Goal: Information Seeking & Learning: Check status

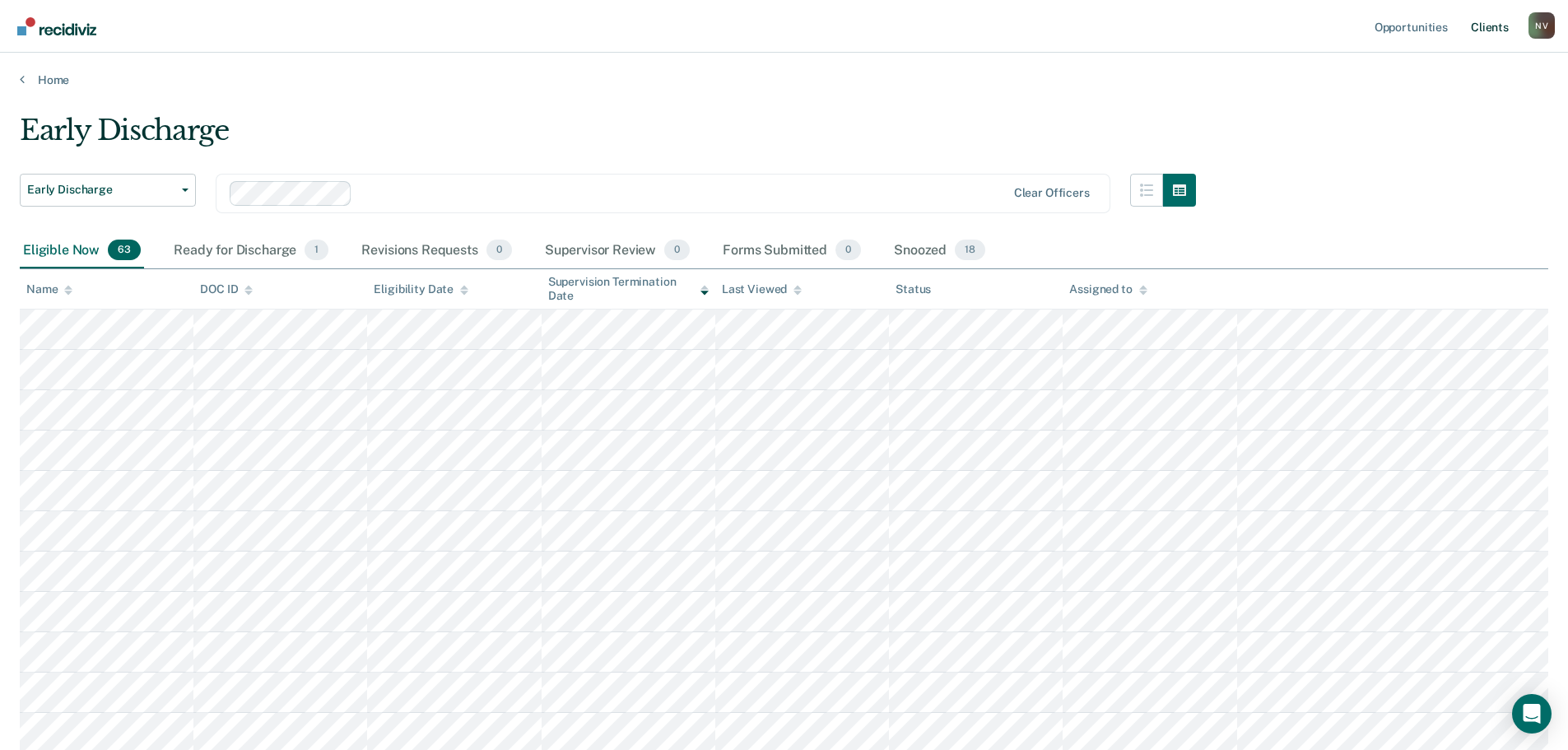
click at [1490, 38] on link "Client s" at bounding box center [1489, 26] width 45 height 53
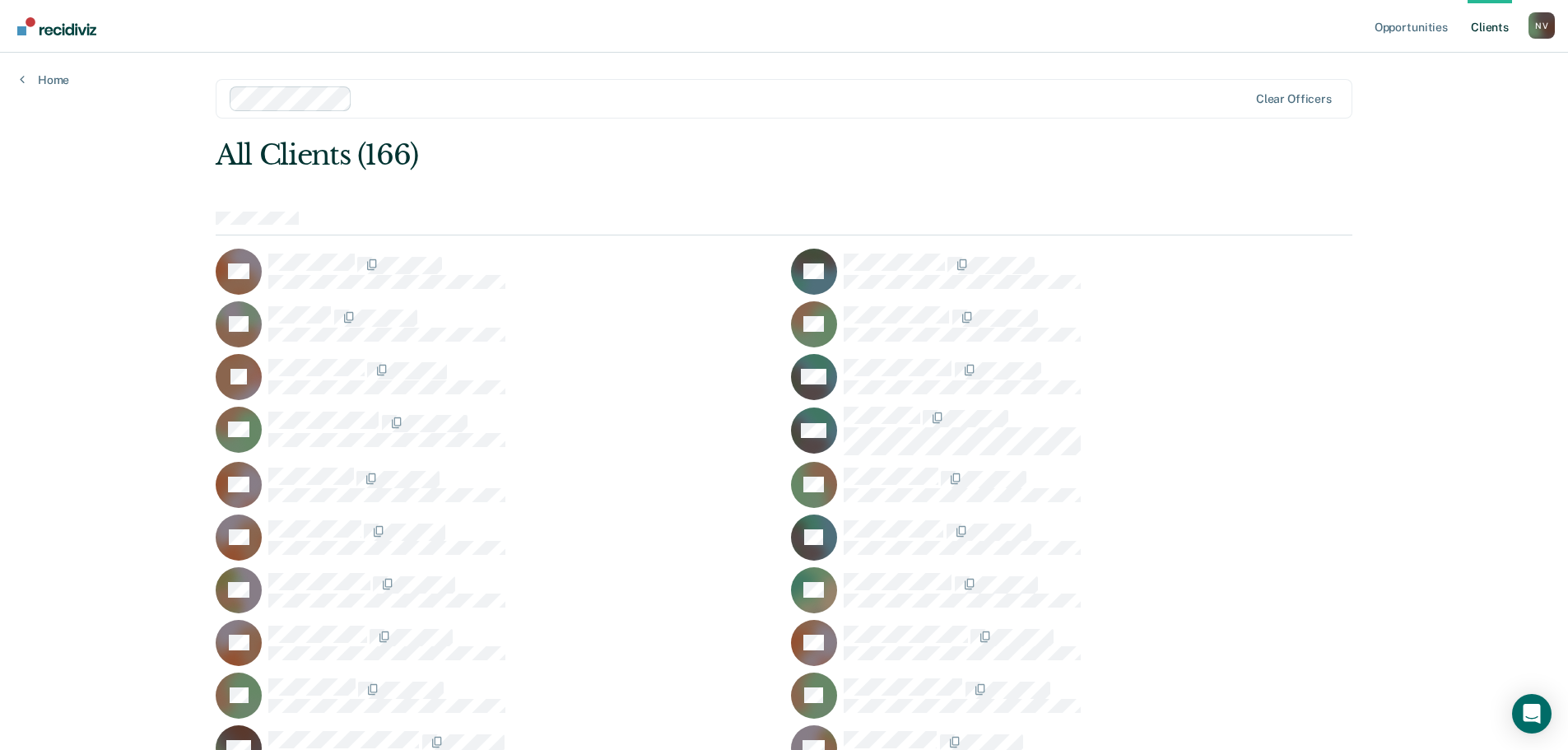
click at [1489, 25] on link "Client s" at bounding box center [1489, 26] width 45 height 53
click at [51, 77] on link "Home" at bounding box center [44, 80] width 49 height 15
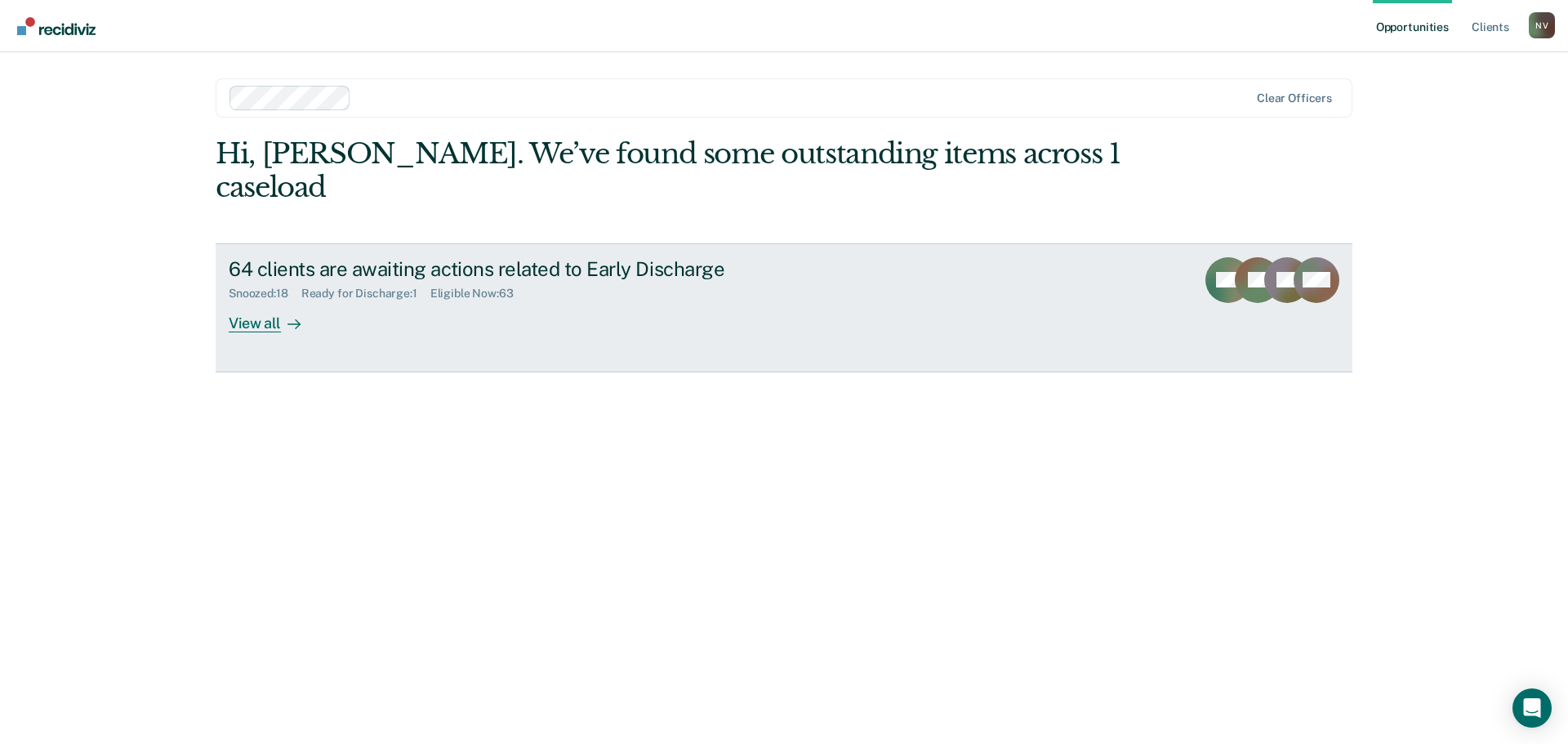
click at [266, 301] on div "View all" at bounding box center [274, 316] width 91 height 32
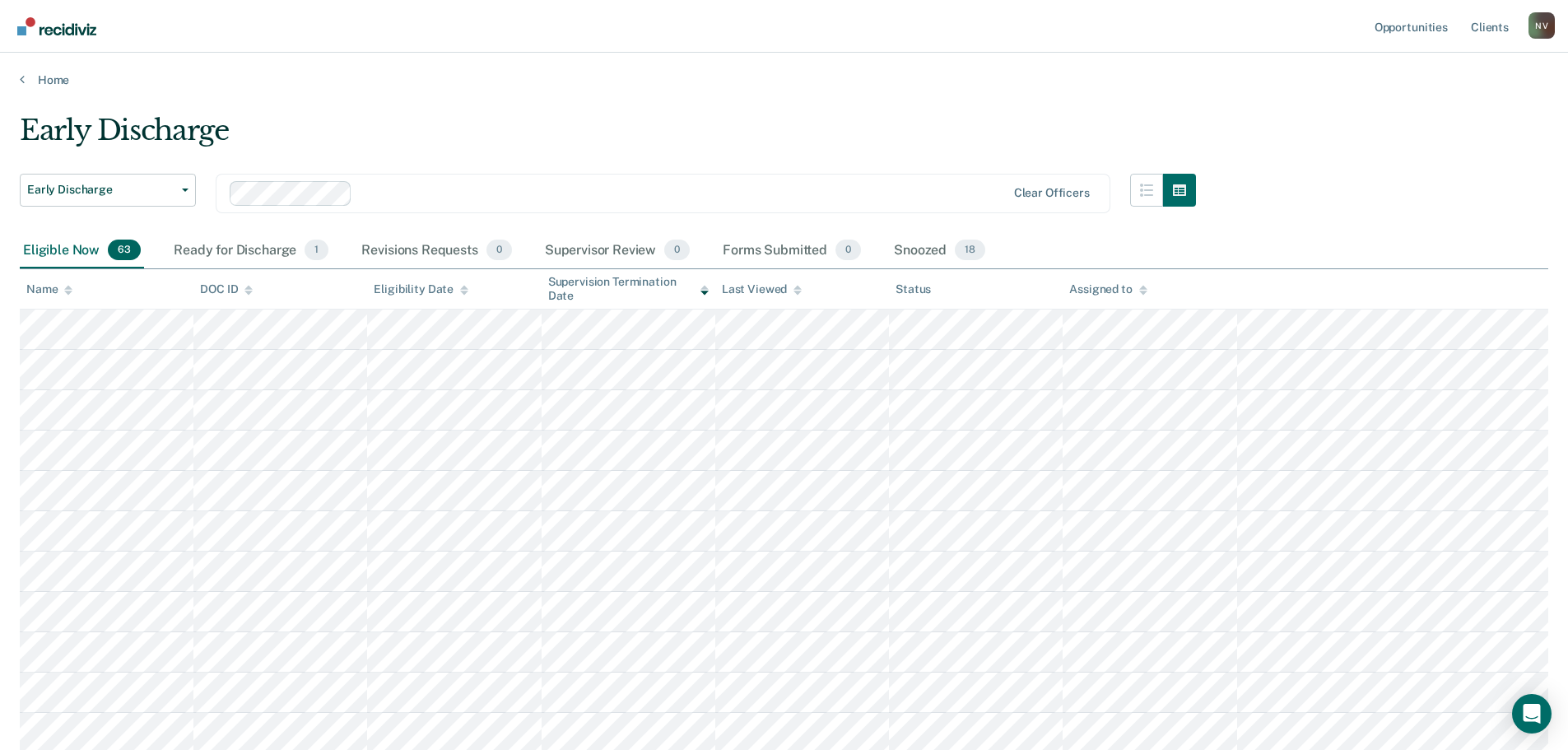
click at [113, 209] on div "Early Discharge Early Discharge" at bounding box center [108, 203] width 176 height 59
click at [112, 197] on button "Early Discharge" at bounding box center [108, 190] width 176 height 33
click at [110, 197] on button "Early Discharge" at bounding box center [108, 190] width 176 height 33
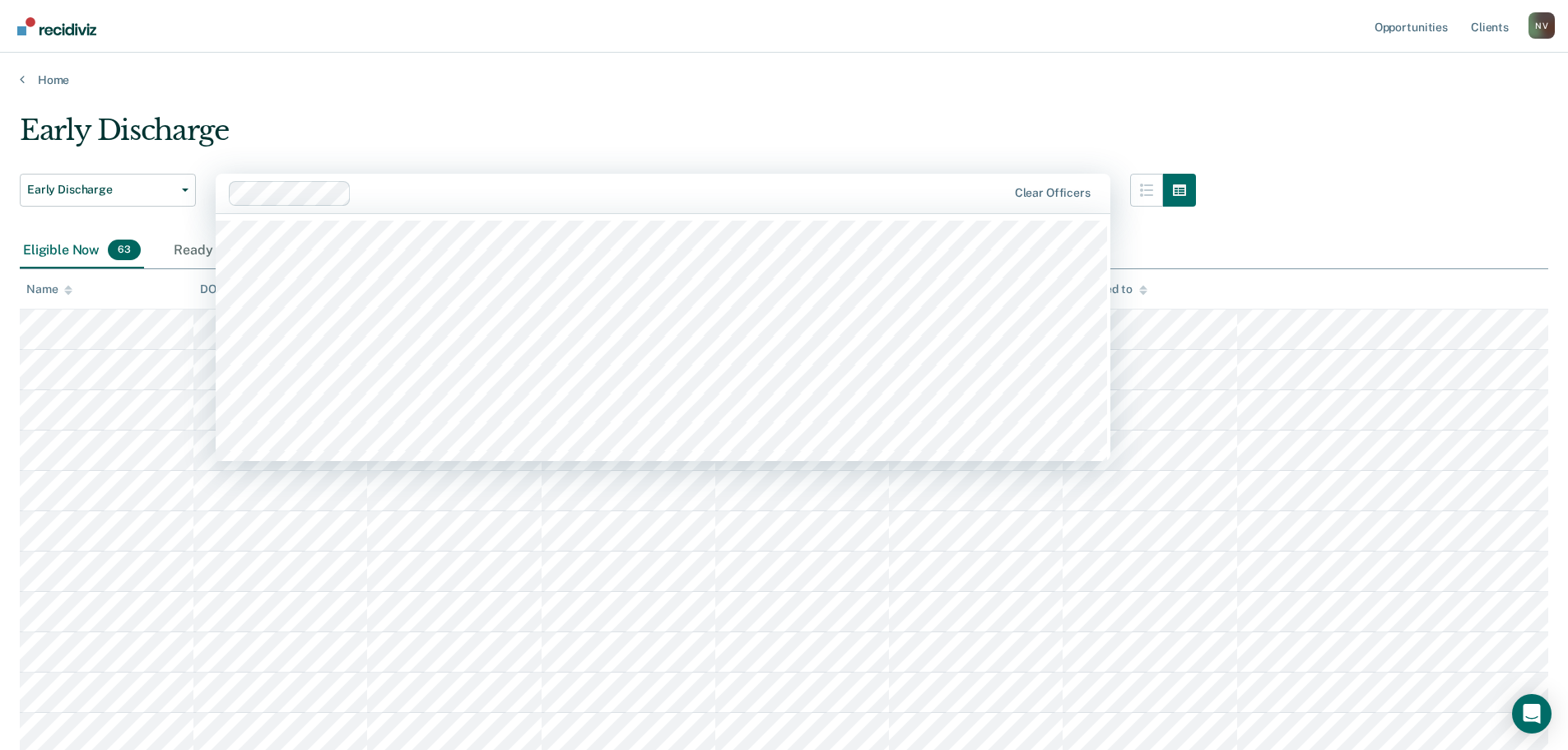
click at [435, 193] on div at bounding box center [682, 193] width 647 height 19
click at [434, 193] on div at bounding box center [682, 193] width 647 height 19
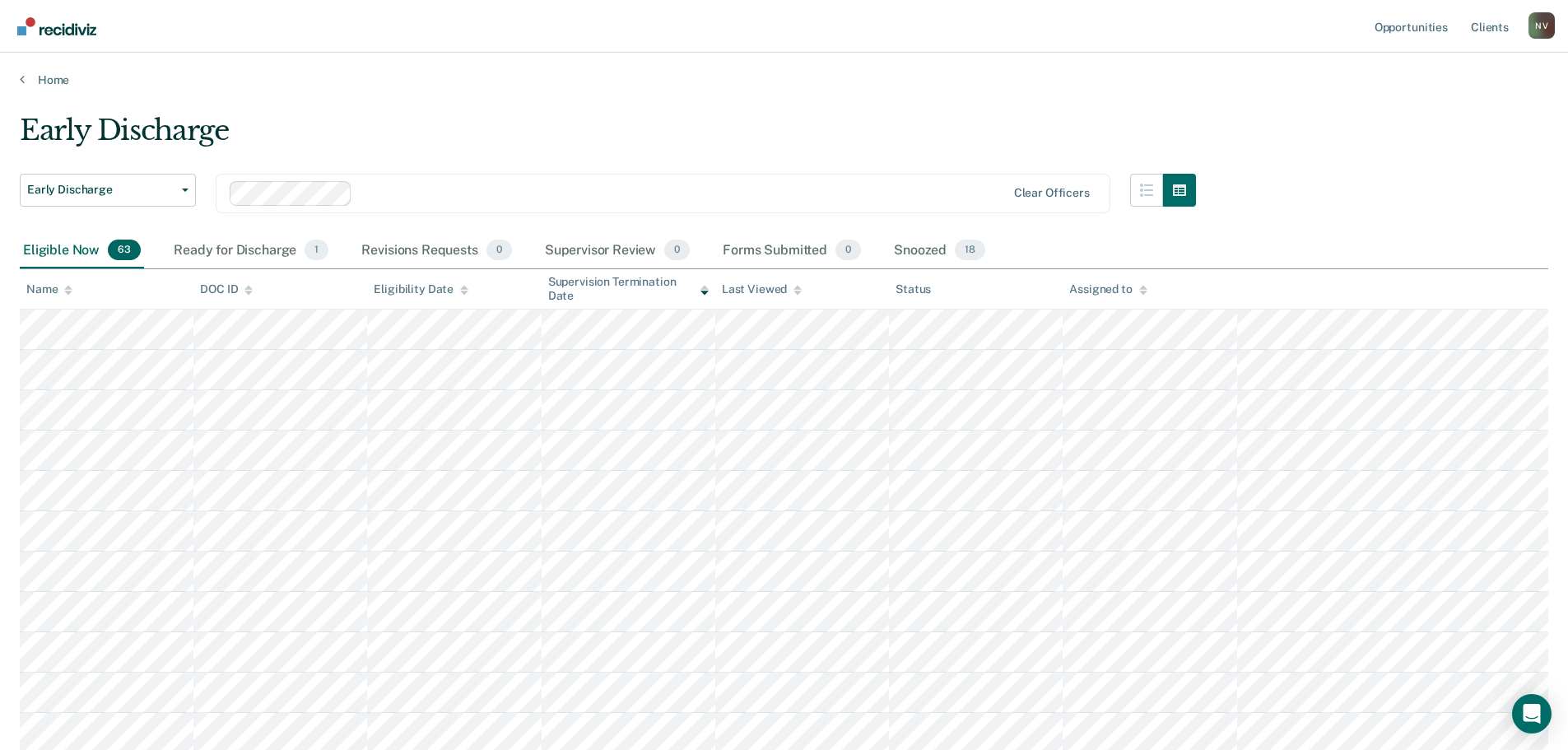
click at [226, 282] on div "DOC ID" at bounding box center [226, 288] width 53 height 14
click at [226, 288] on div "DOC ID" at bounding box center [226, 288] width 53 height 14
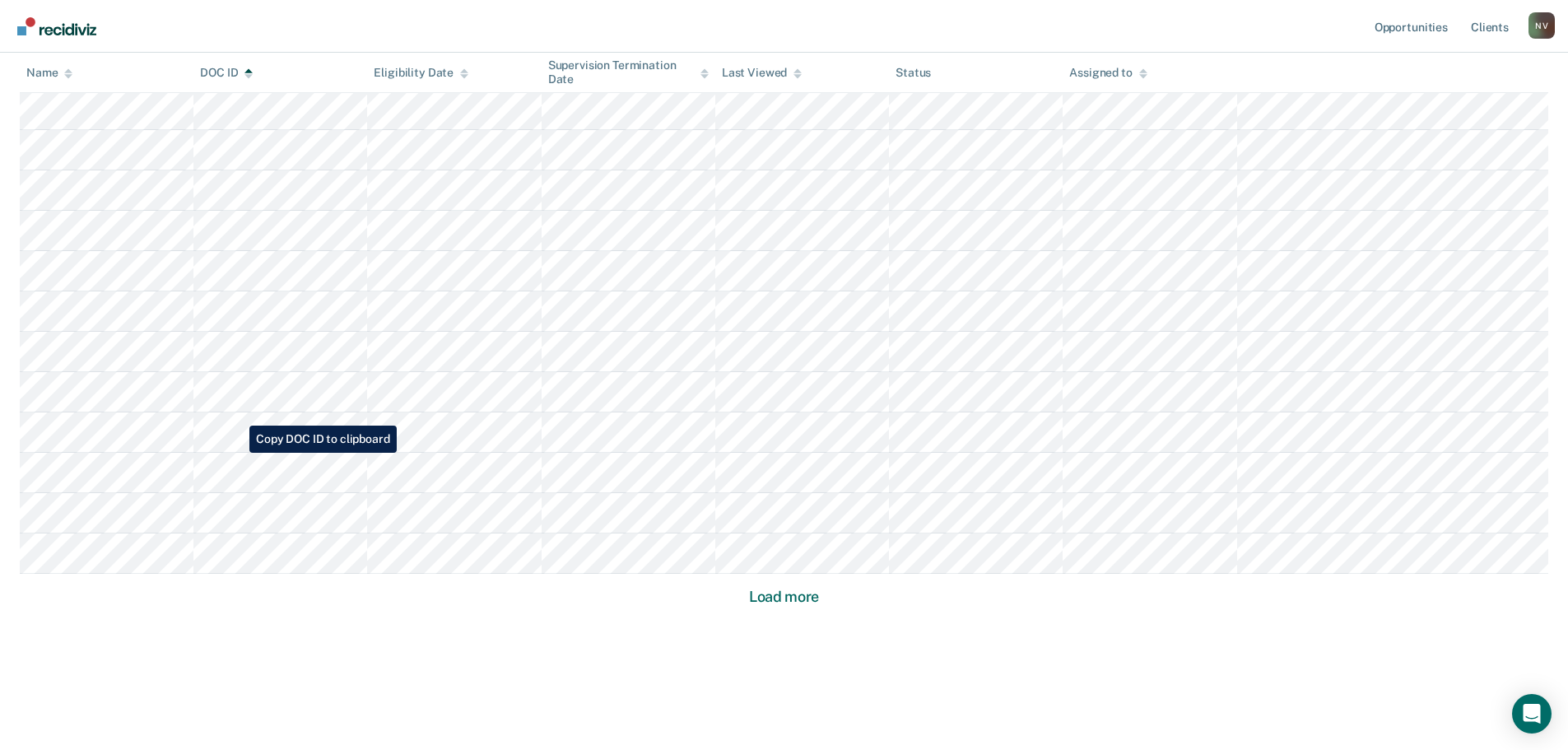
scroll to position [947, 0]
click at [774, 593] on button "Load more" at bounding box center [784, 594] width 80 height 19
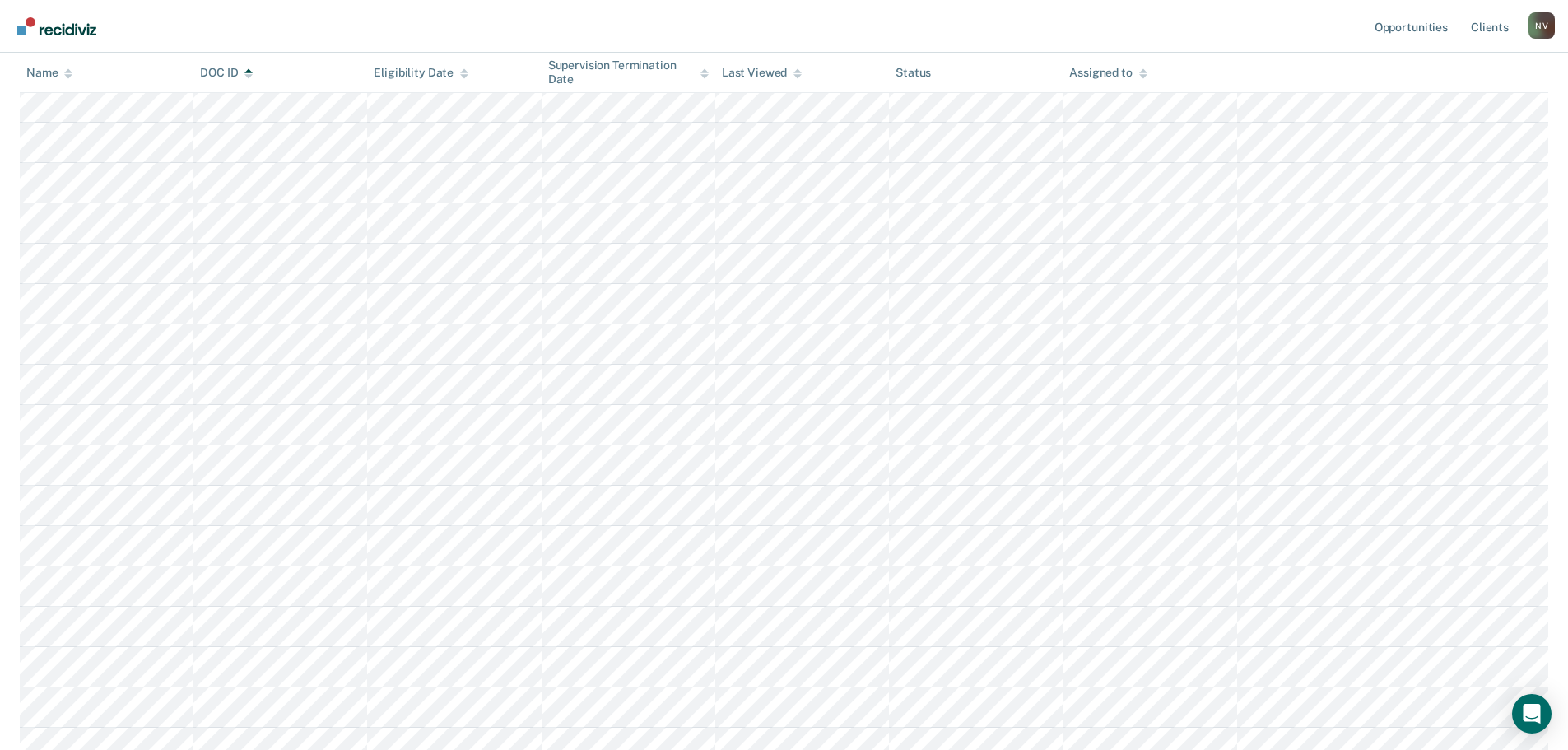
scroll to position [1687, 0]
